Goal: Ask a question: Seek information or help from site administrators or community

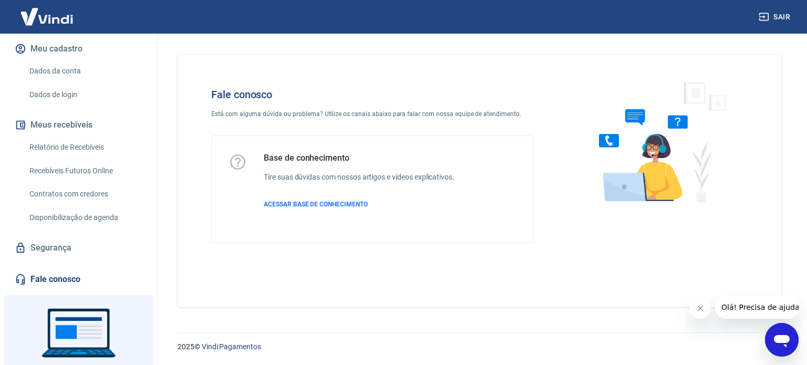
scroll to position [74, 0]
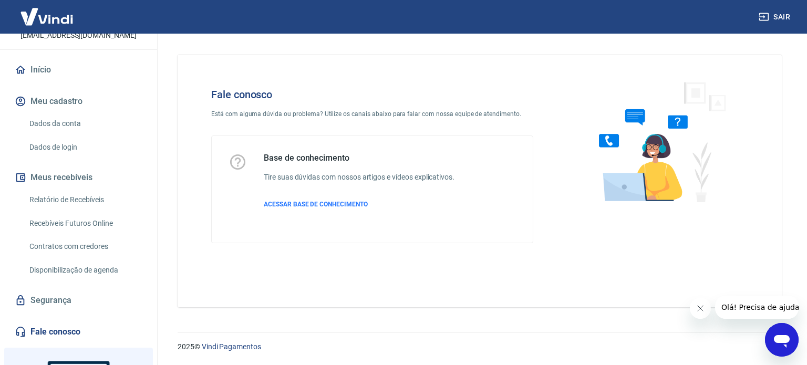
click at [76, 199] on link "Relatório de Recebíveis" at bounding box center [84, 200] width 119 height 22
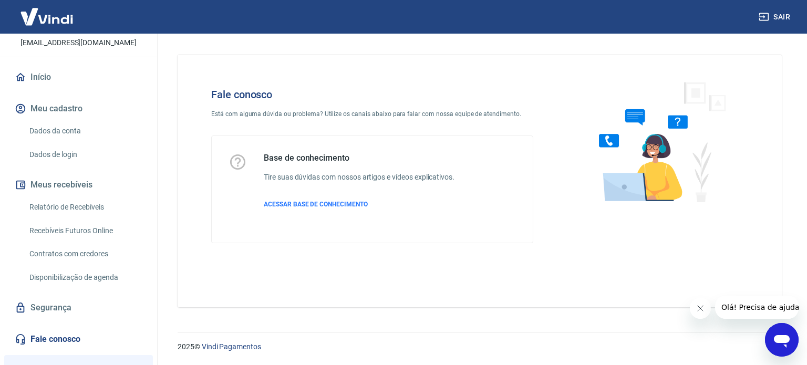
scroll to position [179, 0]
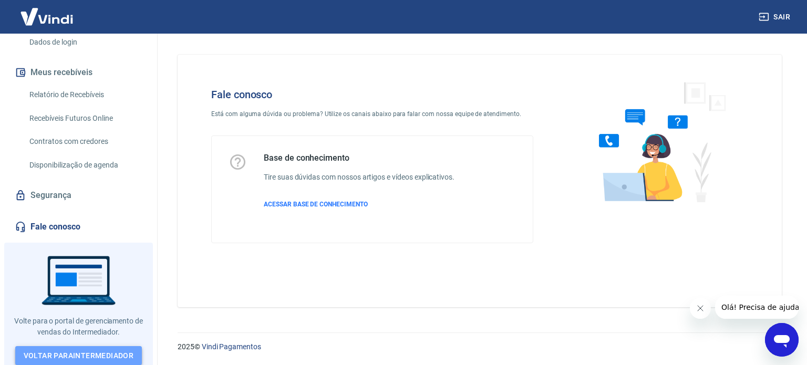
click at [70, 350] on link "Voltar para Intermediador" at bounding box center [78, 355] width 127 height 19
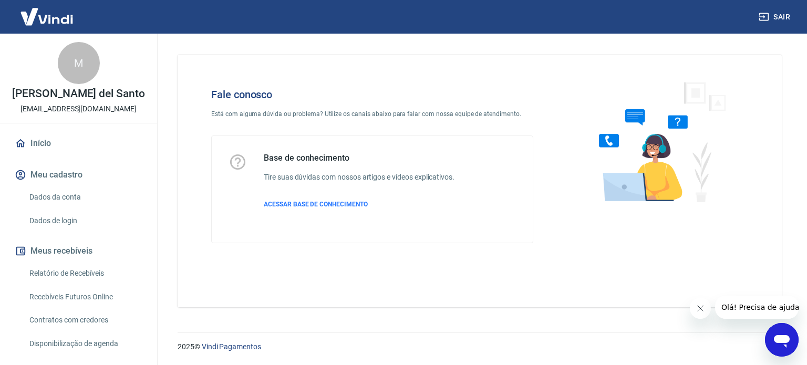
click at [779, 342] on icon "Abrir janela de mensagens" at bounding box center [782, 341] width 16 height 13
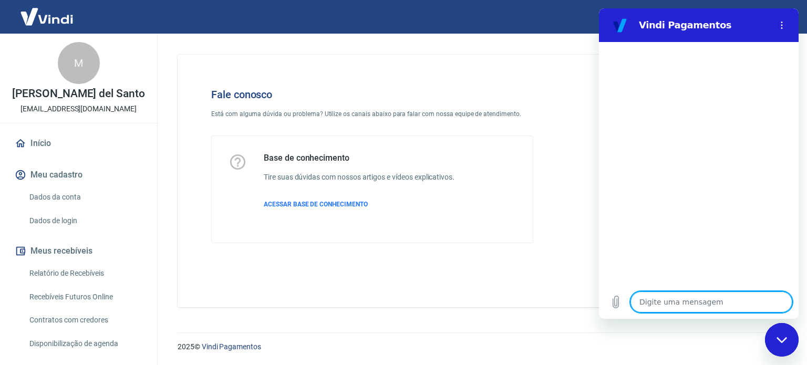
click at [663, 295] on textarea at bounding box center [712, 302] width 162 height 21
type textarea "B"
type textarea "x"
type textarea "Bo"
type textarea "x"
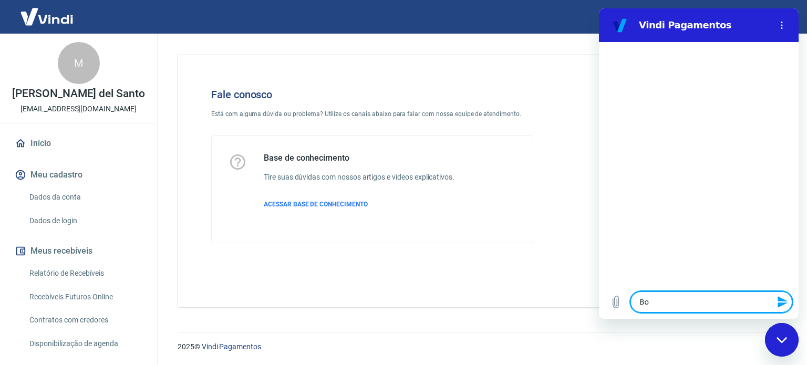
type textarea "Bom"
type textarea "x"
type textarea "Bom"
type textarea "x"
type textarea "Bom d"
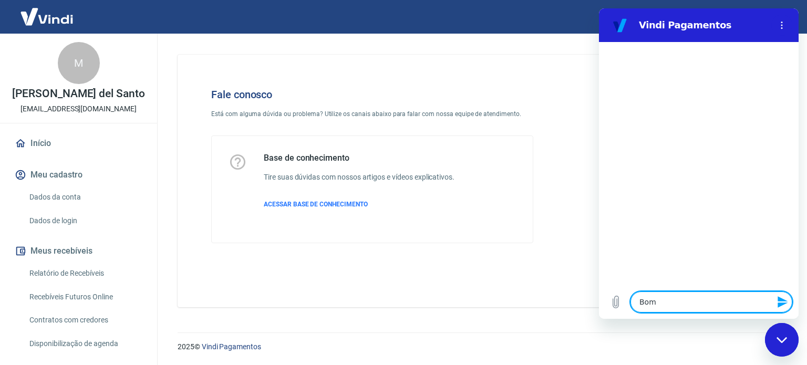
type textarea "x"
type textarea "Bom di"
type textarea "x"
type textarea "Bom dia"
type textarea "x"
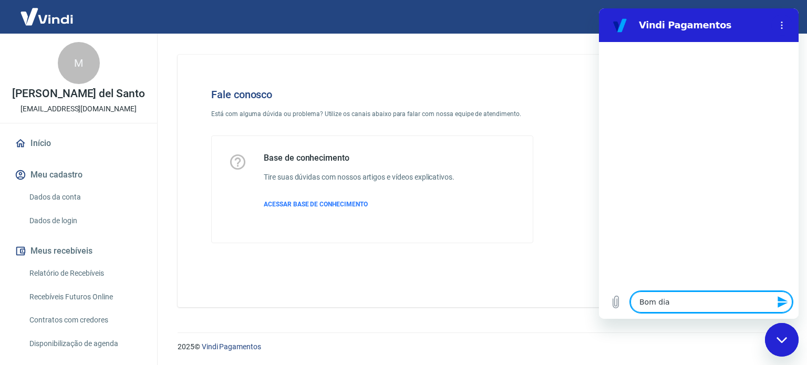
type textarea "Bom dia!"
type textarea "x"
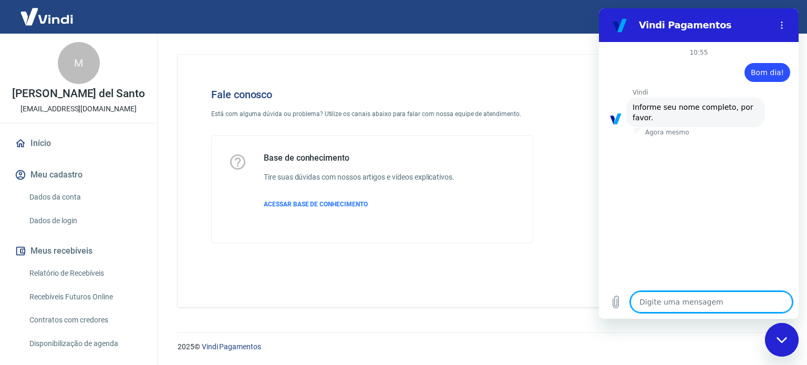
click at [656, 305] on textarea at bounding box center [712, 302] width 162 height 21
type textarea "M"
type textarea "x"
type textarea "Ma"
type textarea "x"
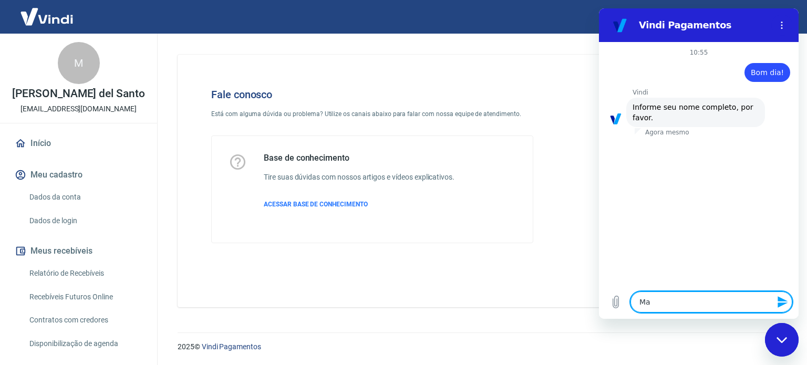
type textarea "Mar"
type textarea "x"
type textarea "Marc"
type textarea "x"
type textarea "Marce"
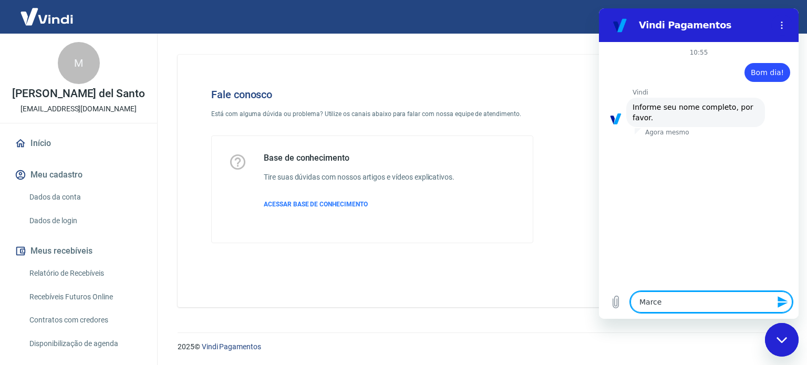
type textarea "x"
type textarea "Marcel"
type textarea "x"
type textarea "Marcell"
type textarea "x"
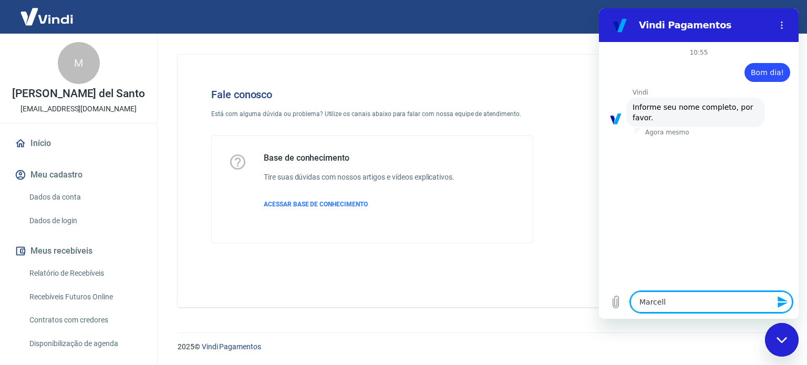
type textarea "Marcello"
type textarea "x"
type textarea "Marcello"
type textarea "x"
type textarea "Marcello A"
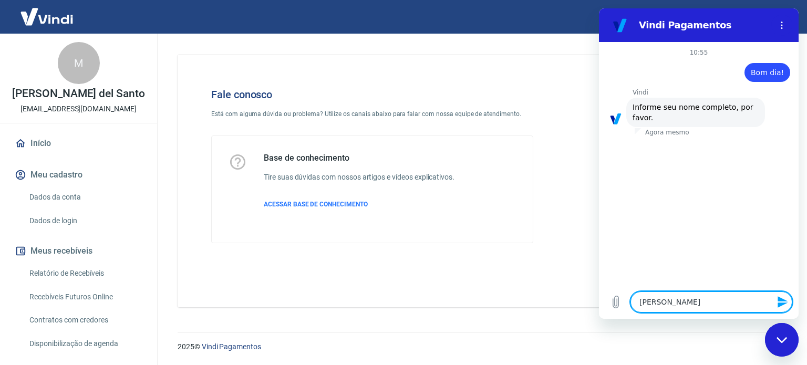
type textarea "x"
type textarea "Marcello Al"
type textarea "x"
type textarea "Marcello Alv"
type textarea "x"
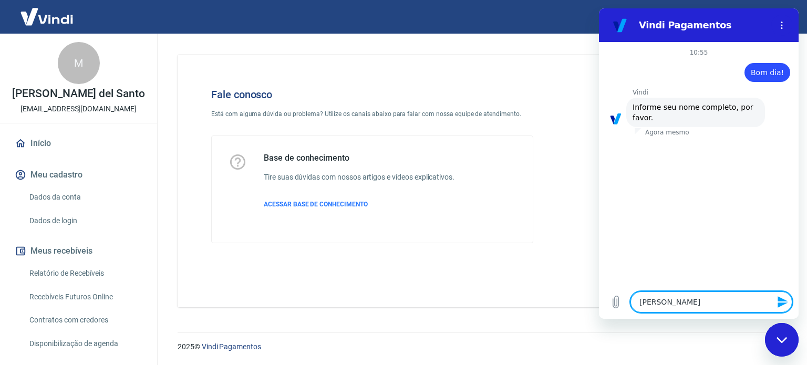
type textarea "Marcello Alve"
type textarea "x"
type textarea "Marcello Alves"
type textarea "x"
type textarea "Marcello Alves"
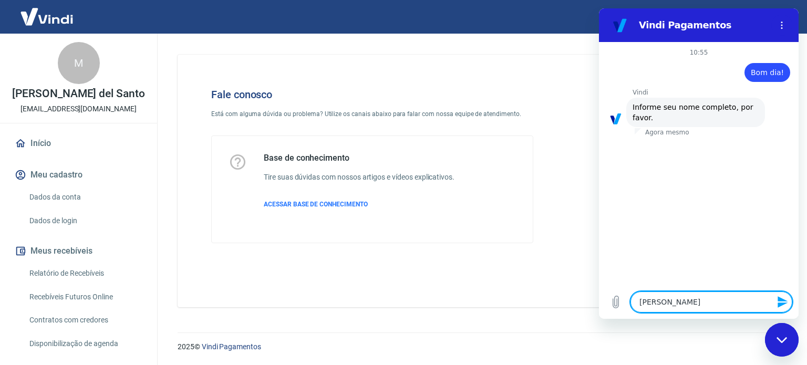
type textarea "x"
type textarea "Marcello Alves d"
type textarea "x"
type textarea "Marcello Alves de"
type textarea "x"
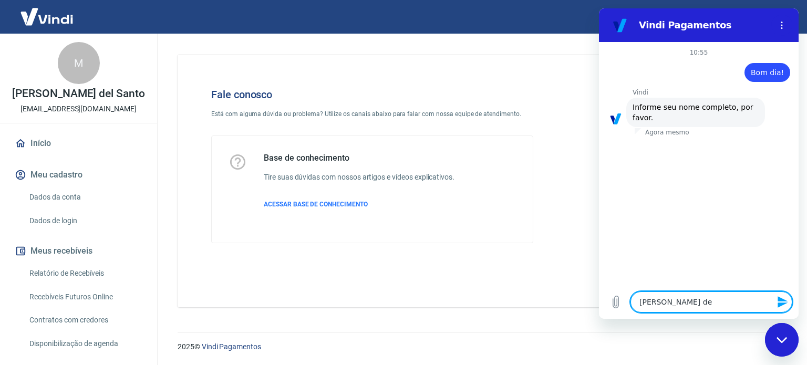
type textarea "Marcello Alves de"
type textarea "x"
type textarea "Marcello Alves de S"
type textarea "x"
type textarea "Marcello Alves de Sa"
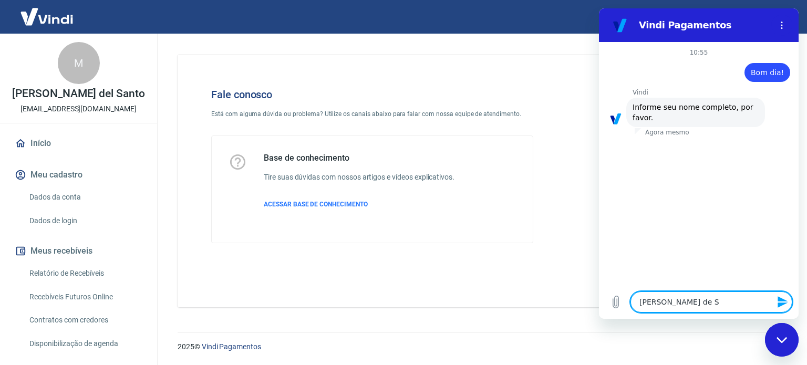
type textarea "x"
type textarea "Marcello Alves de San"
type textarea "x"
type textarea "Marcello Alves de Sant"
type textarea "x"
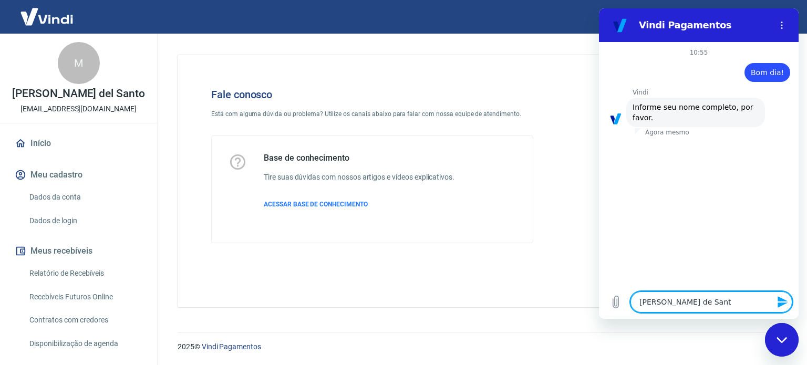
type textarea "Marcello Alves de Santo"
type textarea "x"
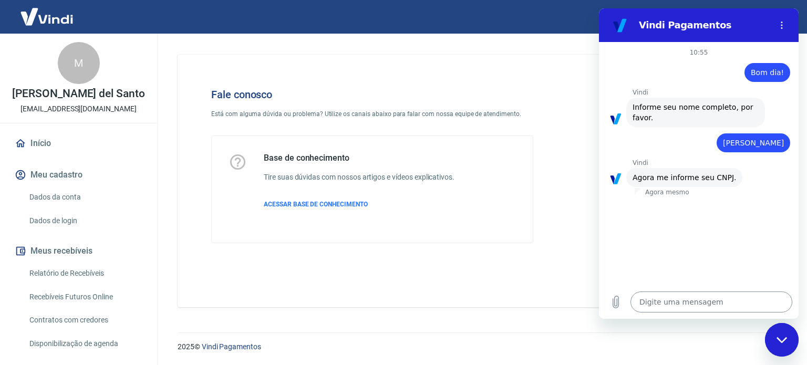
click at [750, 301] on textarea at bounding box center [712, 302] width 162 height 21
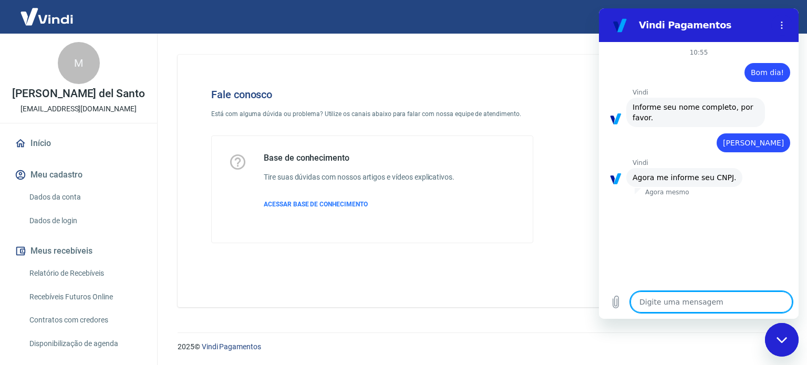
paste textarea "45544977000108"
type textarea "45544977000108"
type textarea "x"
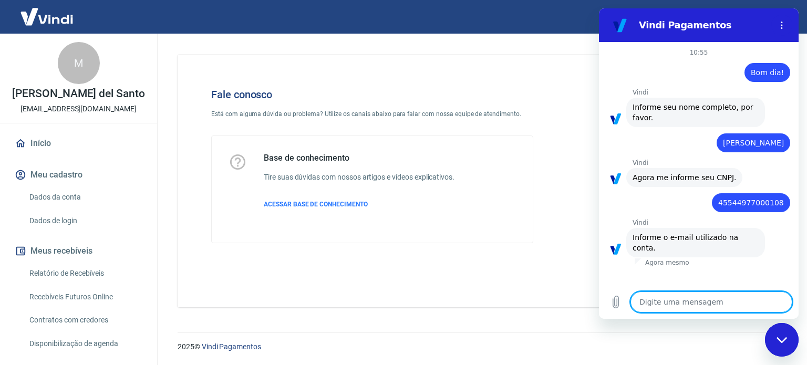
type textarea "m"
type textarea "x"
type textarea "ma"
type textarea "x"
type textarea "mar"
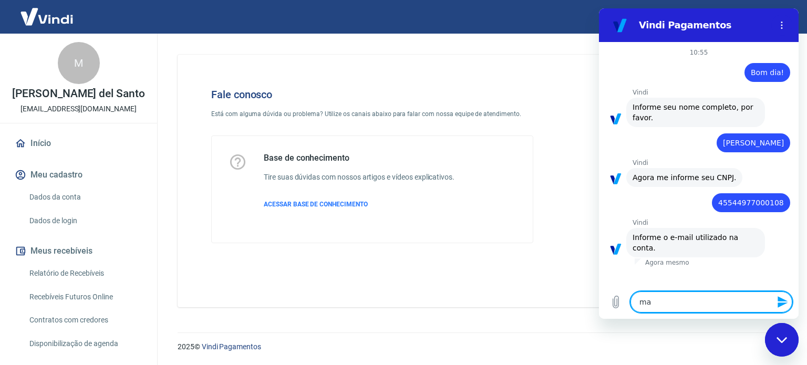
type textarea "x"
type textarea "marc"
type textarea "x"
type textarea "marce"
type textarea "x"
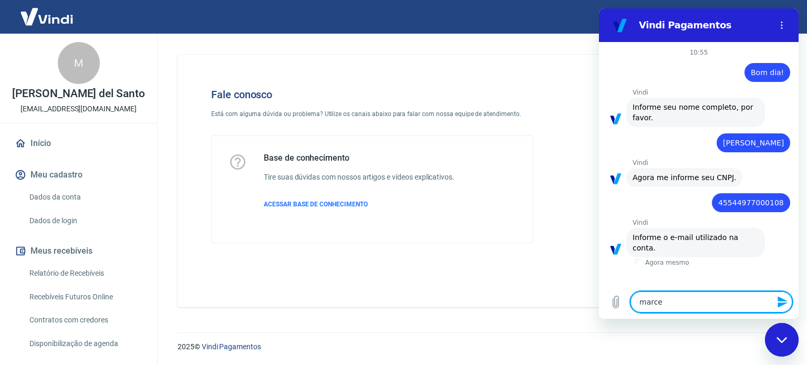
type textarea "marcel"
type textarea "x"
type textarea "marcell"
type textarea "x"
type textarea "marcelld"
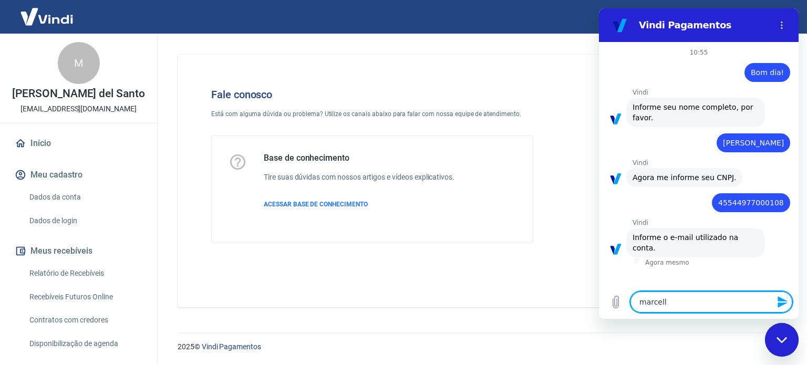
type textarea "x"
type textarea "marcellds"
type textarea "x"
type textarea "marcellds9"
type textarea "x"
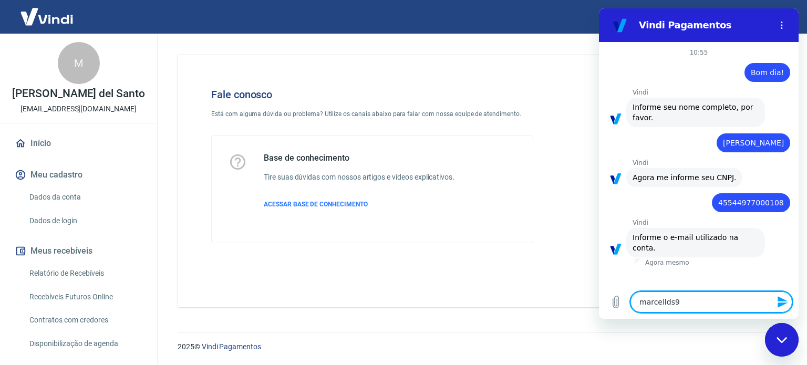
type textarea "marcellds91"
type textarea "x"
type textarea "marcellds91@"
type textarea "x"
type textarea "marcellds91@h"
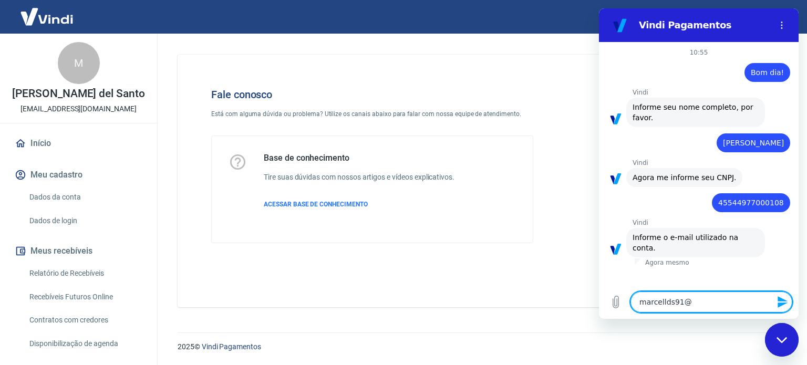
type textarea "x"
type textarea "marcellds91@ho"
type textarea "x"
type textarea "marcellds91@hot"
type textarea "x"
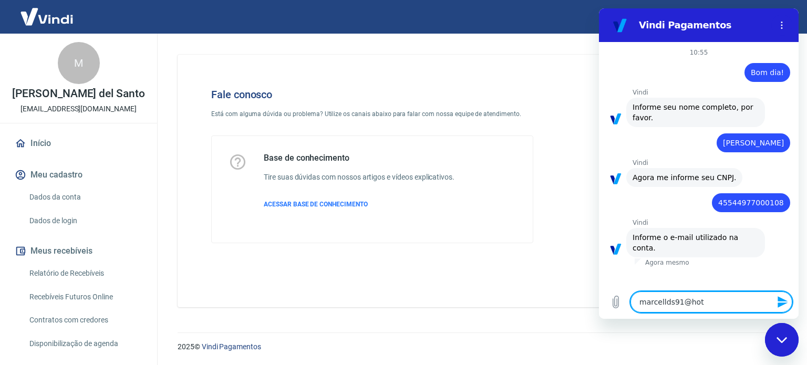
type textarea "marcellds91@hotm"
type textarea "x"
type textarea "marcellds91@hotma"
type textarea "x"
type textarea "marcellds91@hotmai"
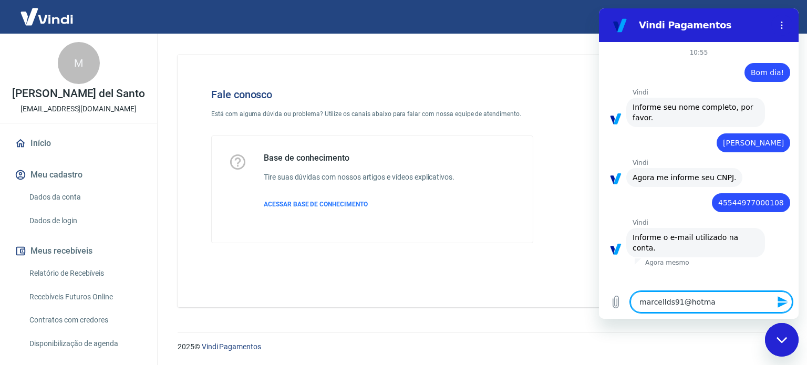
type textarea "x"
type textarea "marcellds91@hotmail"
type textarea "x"
type textarea "marcellds91@hotmail."
type textarea "x"
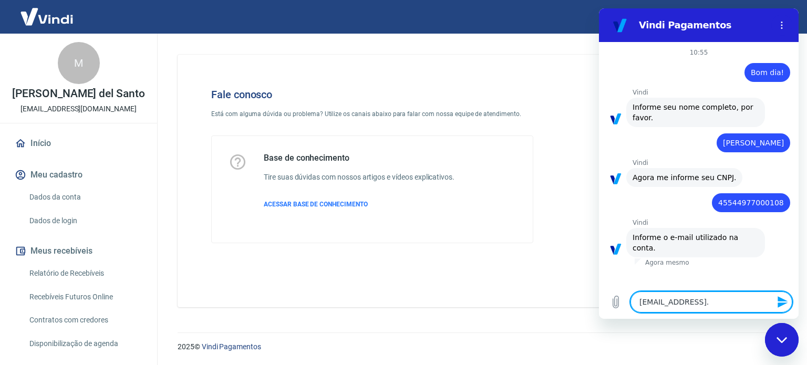
type textarea "marcellds91@hotmail.c"
type textarea "x"
type textarea "marcellds91@hotmail.co"
type textarea "x"
type textarea "marcellds91@hotmail.com"
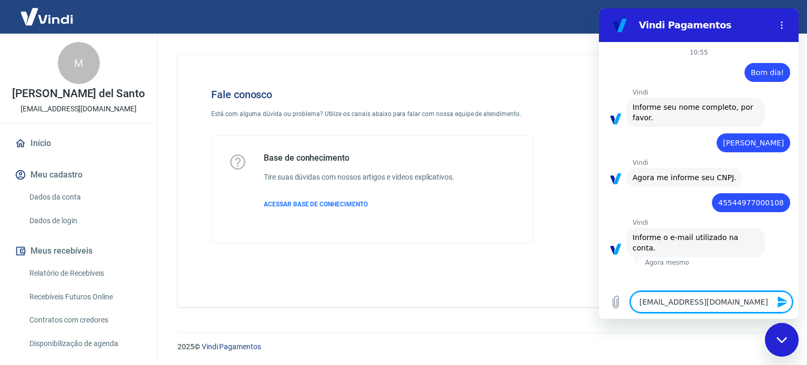
type textarea "x"
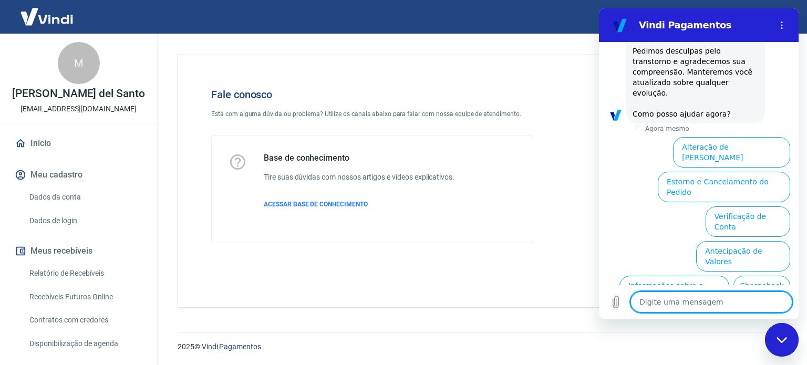
scroll to position [501, 0]
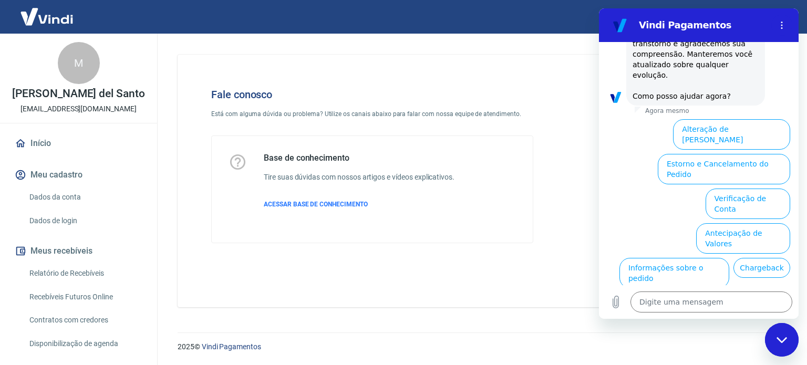
click at [699, 293] on button "Extrato e Recebíveis" at bounding box center [658, 308] width 83 height 30
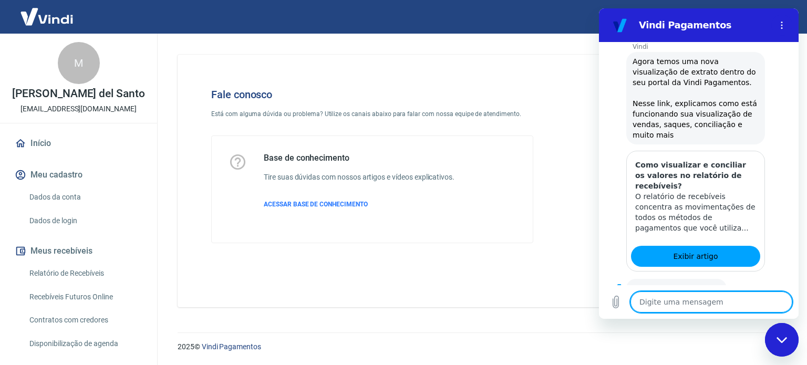
scroll to position [597, 0]
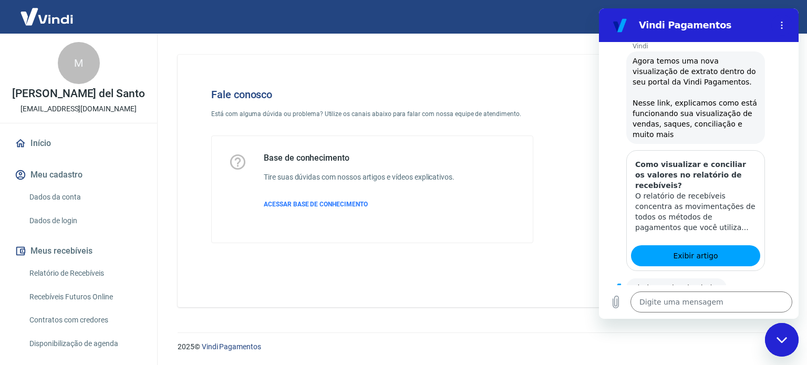
click at [731, 311] on button "Sim" at bounding box center [739, 321] width 30 height 20
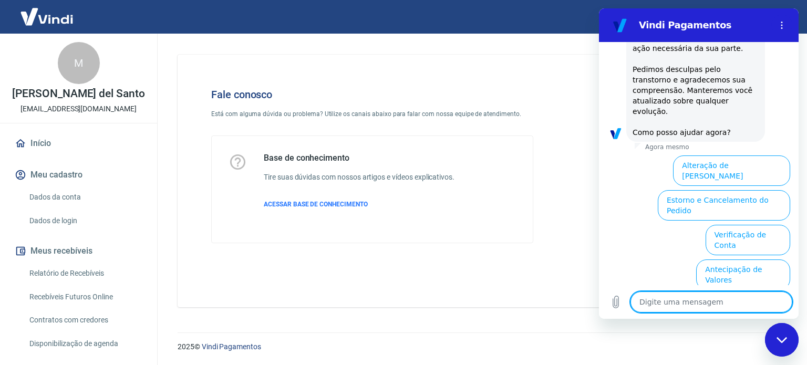
scroll to position [1100, 0]
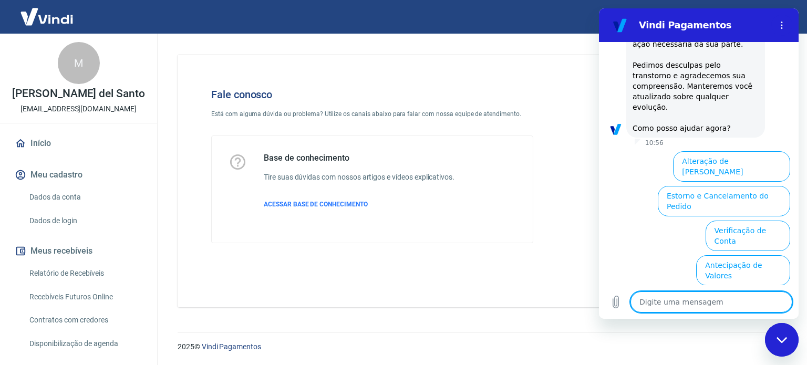
type textarea "x"
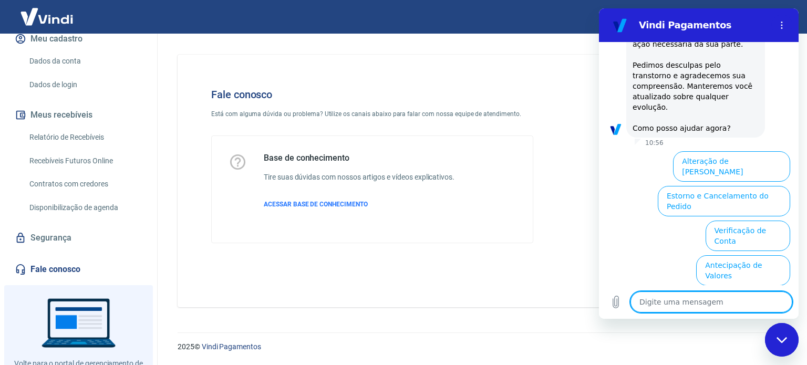
scroll to position [179, 0]
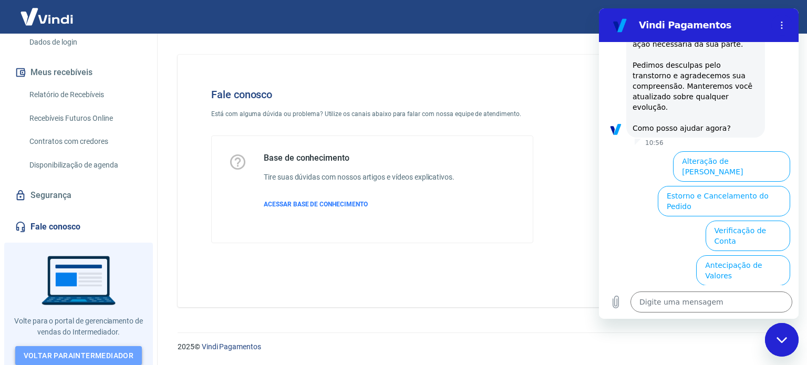
click at [94, 351] on link "Voltar para Intermediador" at bounding box center [78, 355] width 127 height 19
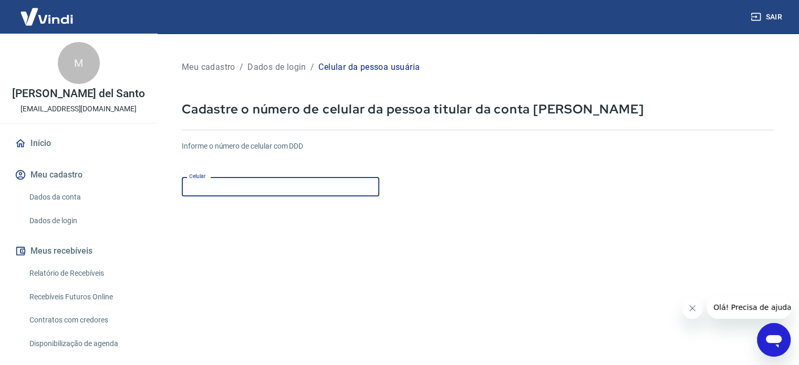
click at [270, 194] on input "Celular" at bounding box center [281, 186] width 198 height 19
